Goal: Transaction & Acquisition: Book appointment/travel/reservation

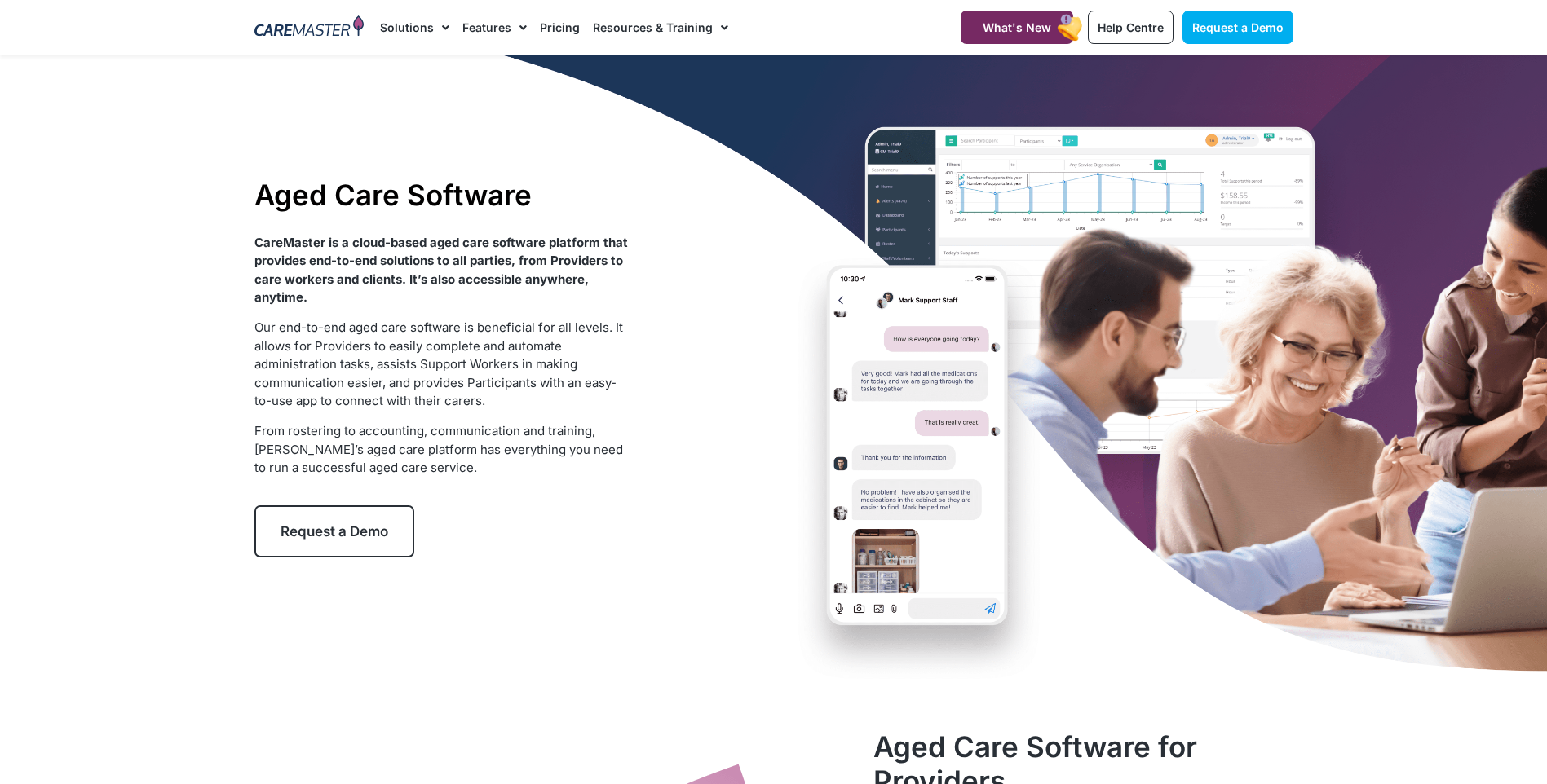
click at [320, 524] on span "Request a Demo" at bounding box center [334, 531] width 107 height 16
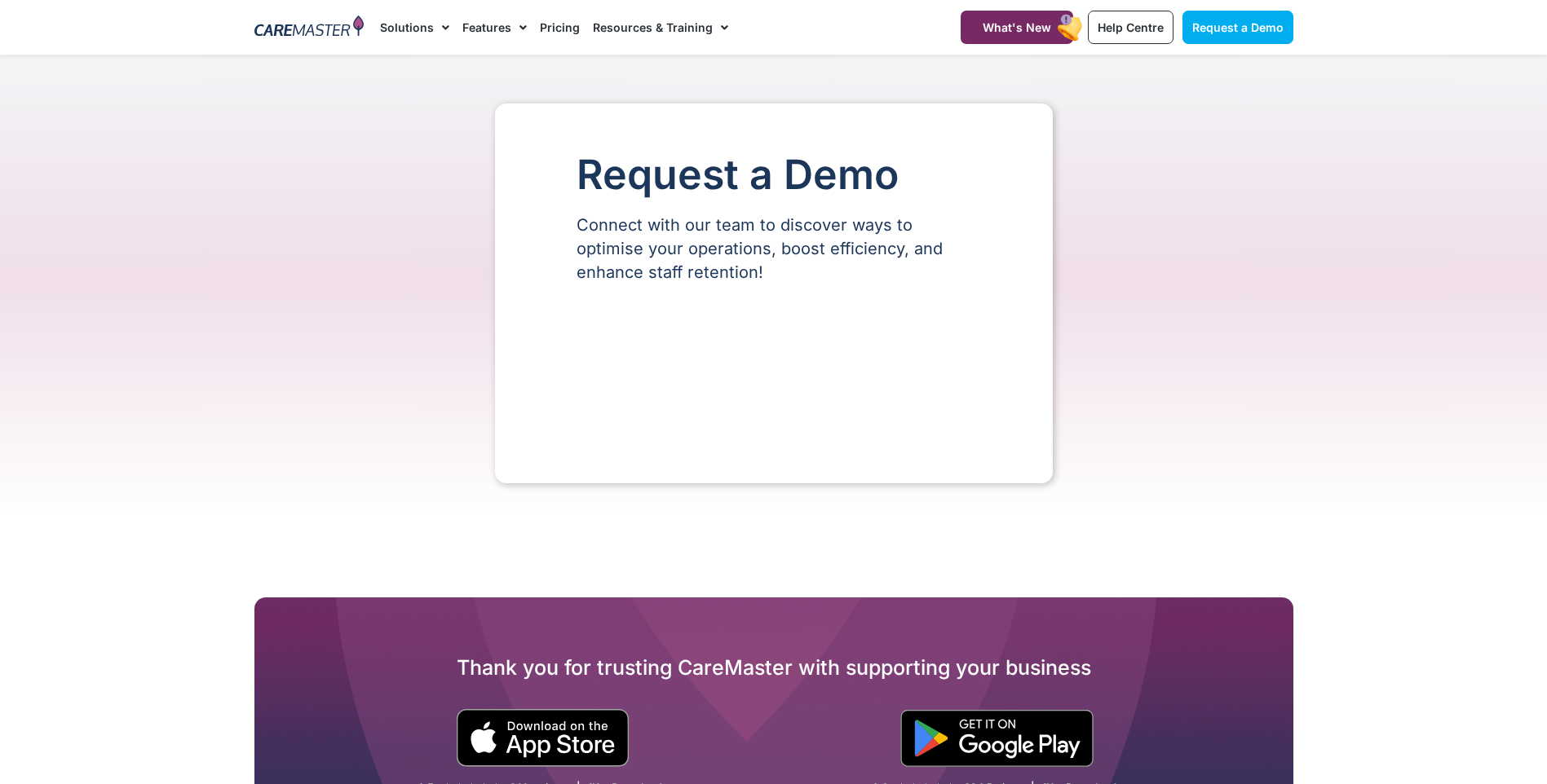
select select "**"
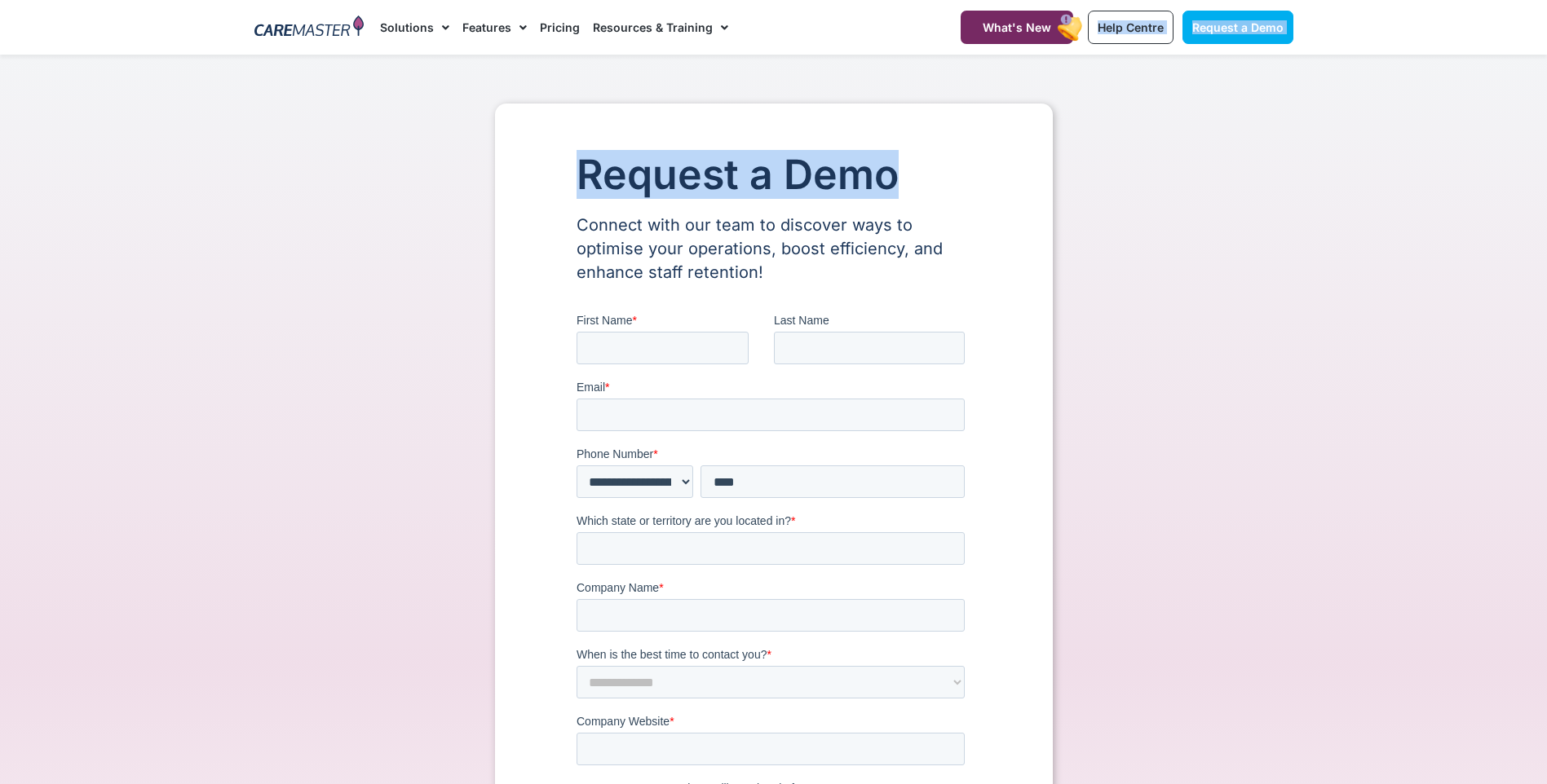
drag, startPoint x: 1129, startPoint y: 5, endPoint x: 1100, endPoint y: 110, distance: 108.9
